Goal: Information Seeking & Learning: Learn about a topic

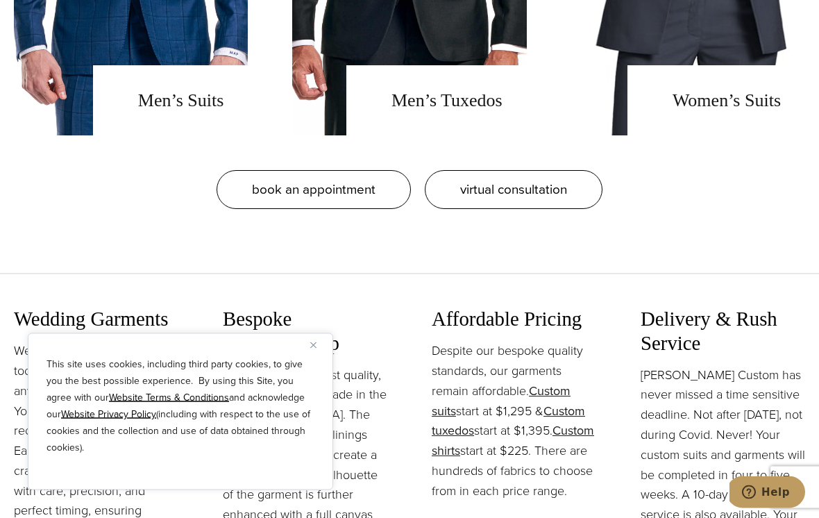
scroll to position [1346, 0]
click at [314, 349] on img "Close" at bounding box center [313, 345] width 6 height 6
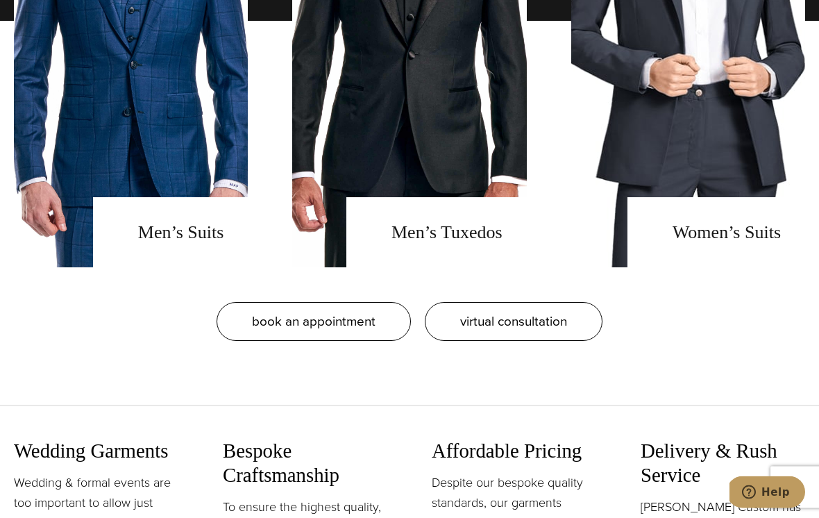
scroll to position [1214, 0]
click at [200, 267] on link "men's suits" at bounding box center [131, 20] width 234 height 493
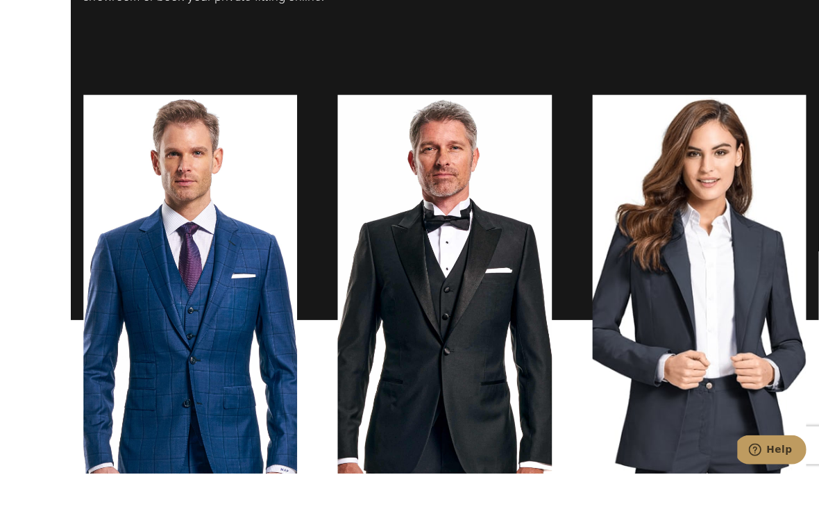
scroll to position [924, 0]
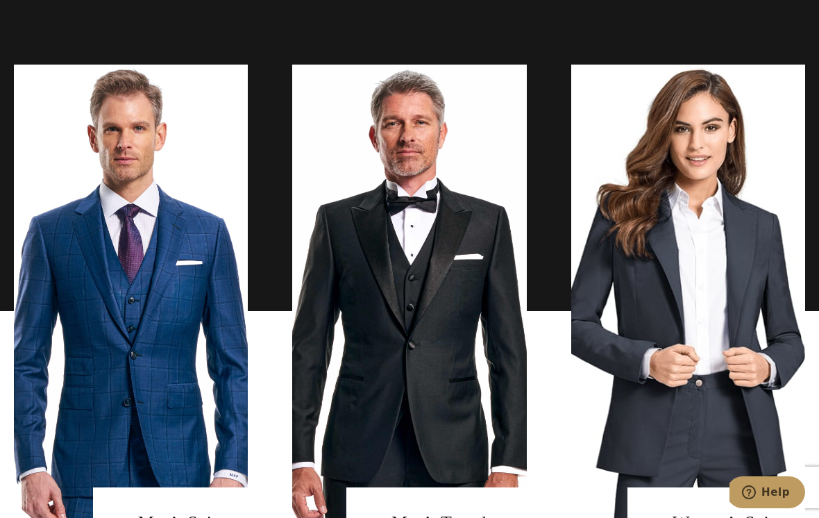
click at [92, 255] on link "men's suits" at bounding box center [131, 311] width 234 height 493
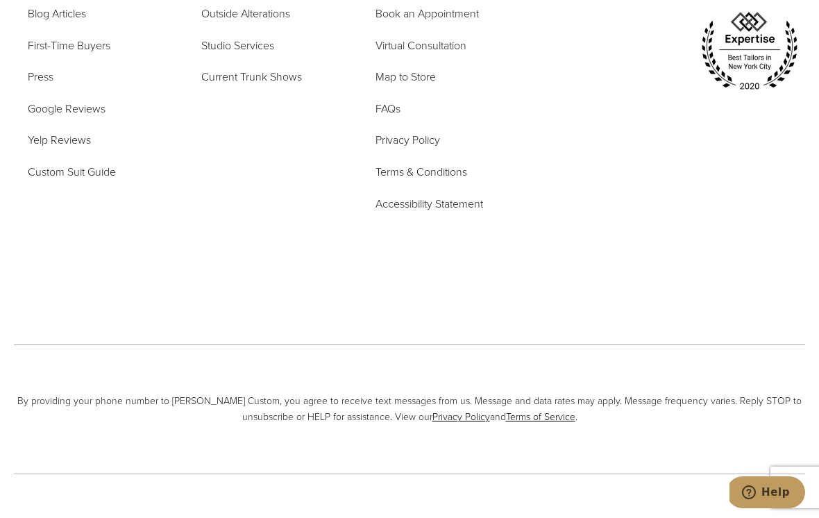
scroll to position [8008, 0]
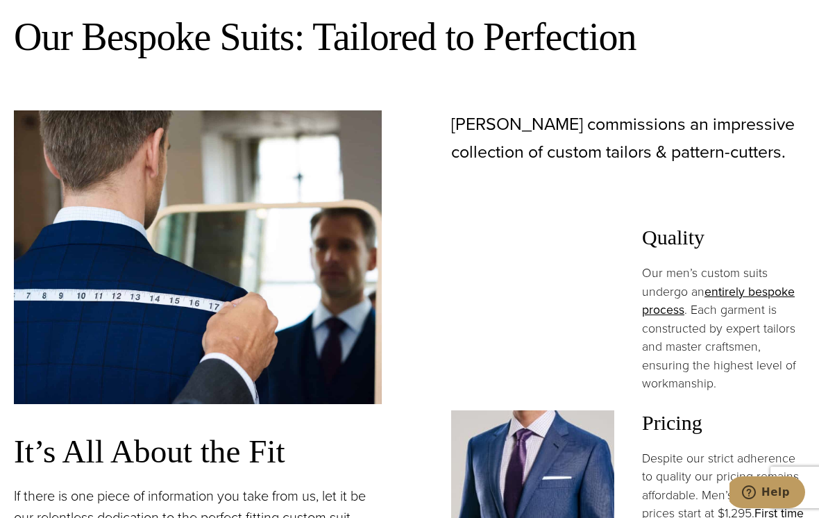
scroll to position [837, 0]
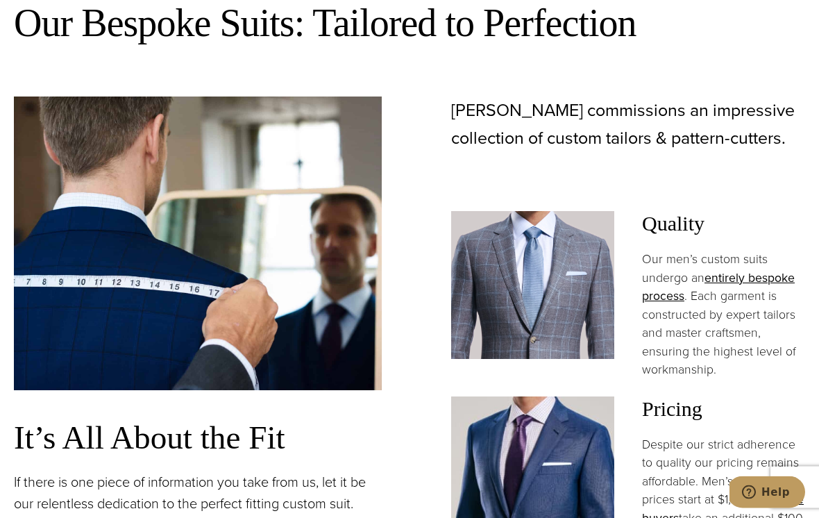
click at [97, 260] on img at bounding box center [198, 244] width 368 height 294
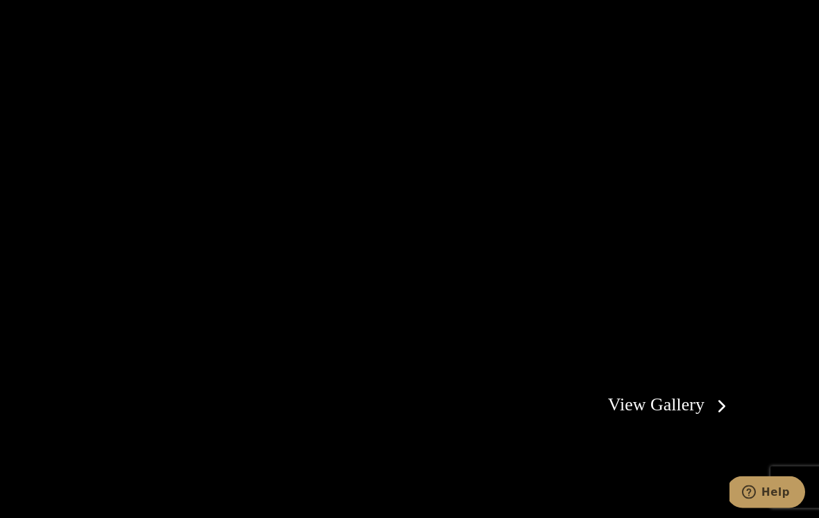
scroll to position [2316, 0]
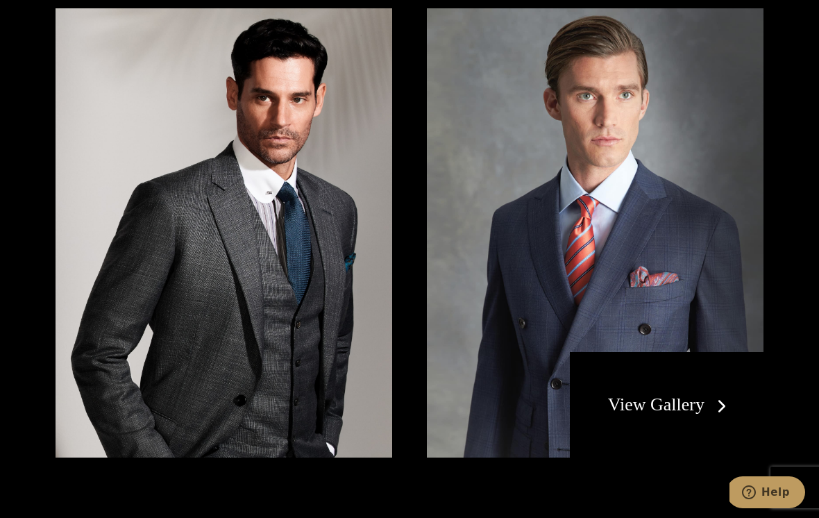
click at [97, 163] on img at bounding box center [224, 232] width 337 height 449
click at [710, 394] on link "View Gallery" at bounding box center [670, 404] width 124 height 20
click at [674, 394] on link "View Gallery" at bounding box center [670, 404] width 124 height 20
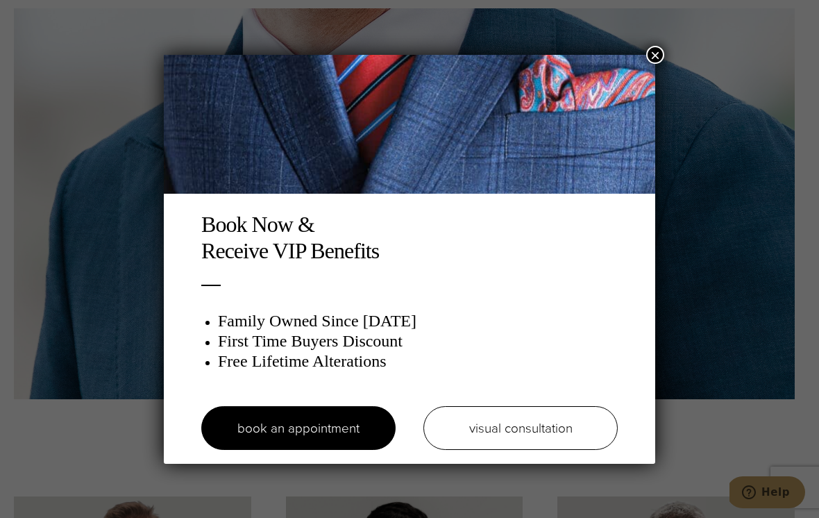
scroll to position [3083, 0]
